Goal: Find specific page/section: Find specific page/section

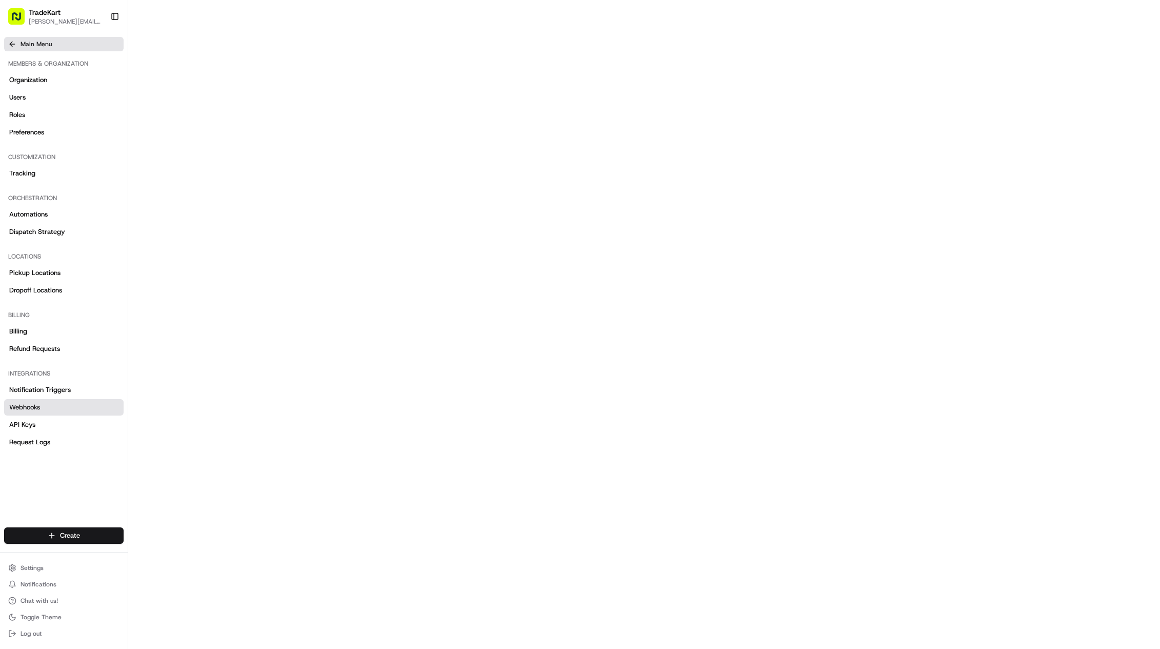
click at [16, 44] on button "Main Menu" at bounding box center [64, 44] width 120 height 14
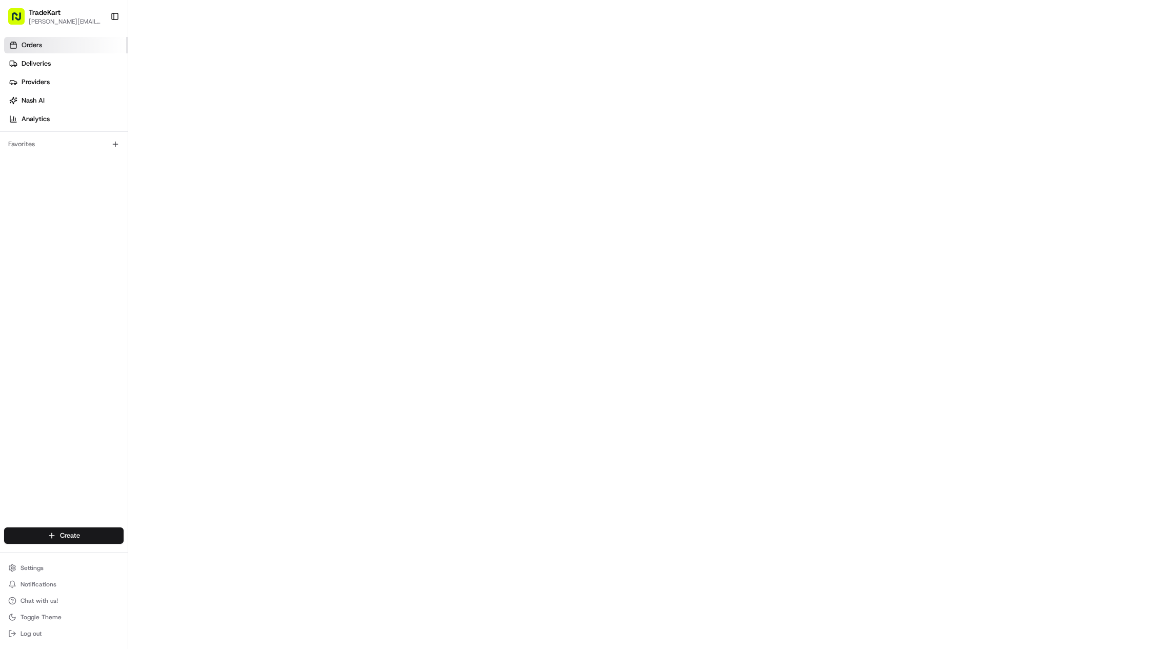
click at [58, 45] on link "Orders" at bounding box center [66, 45] width 124 height 16
